Goal: Find specific page/section

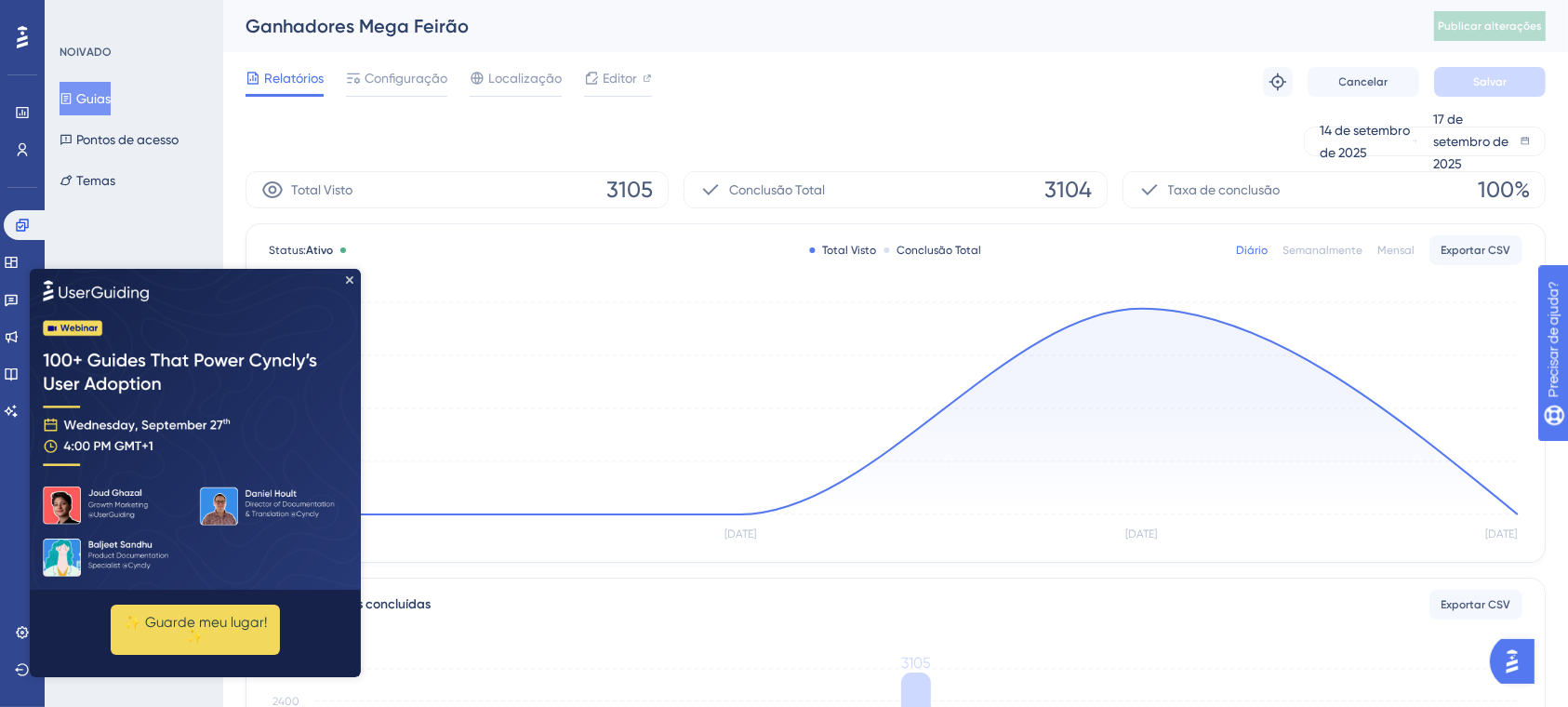
click at [353, 275] on img at bounding box center [195, 428] width 331 height 321
click at [1024, 82] on div "Relatórios Configuração Localização Editor Solucionar problemas Cancelar Salvar" at bounding box center [896, 82] width 1300 height 59
click at [613, 77] on font "Editor" at bounding box center [620, 79] width 35 height 15
